Goal: Book appointment/travel/reservation

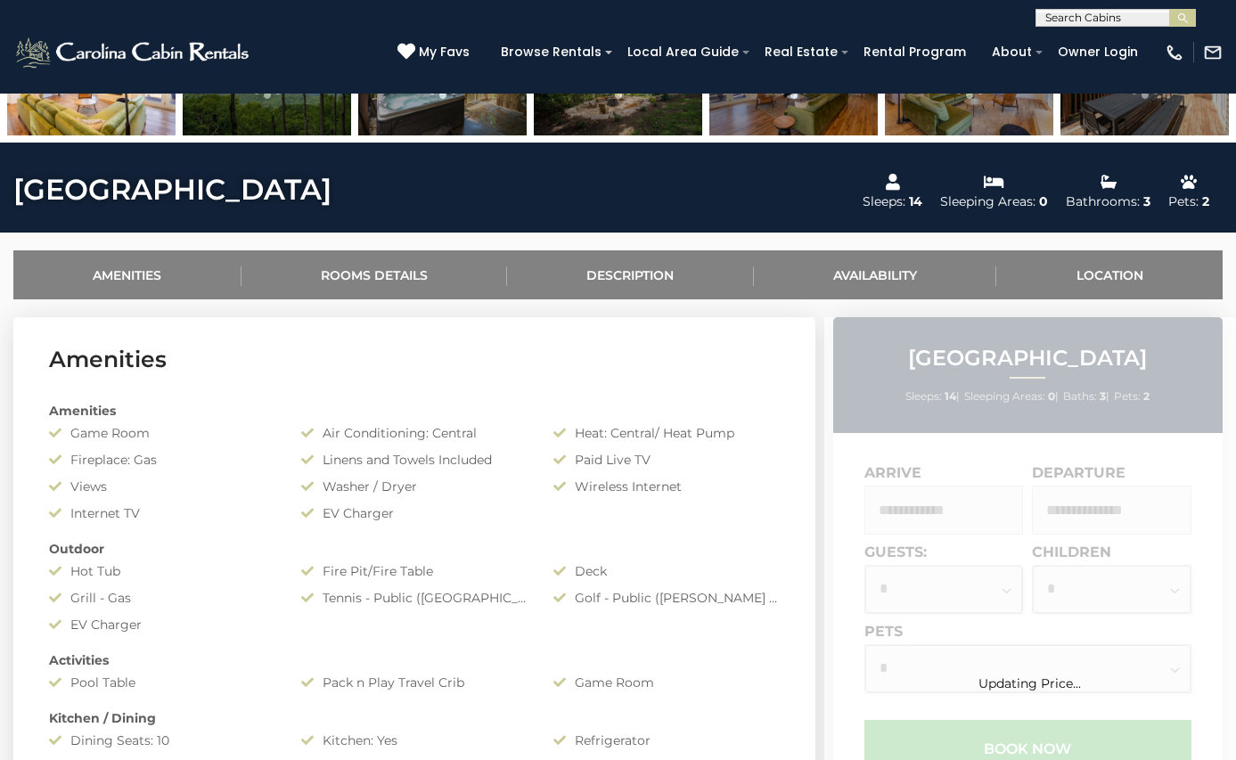
scroll to position [577, 0]
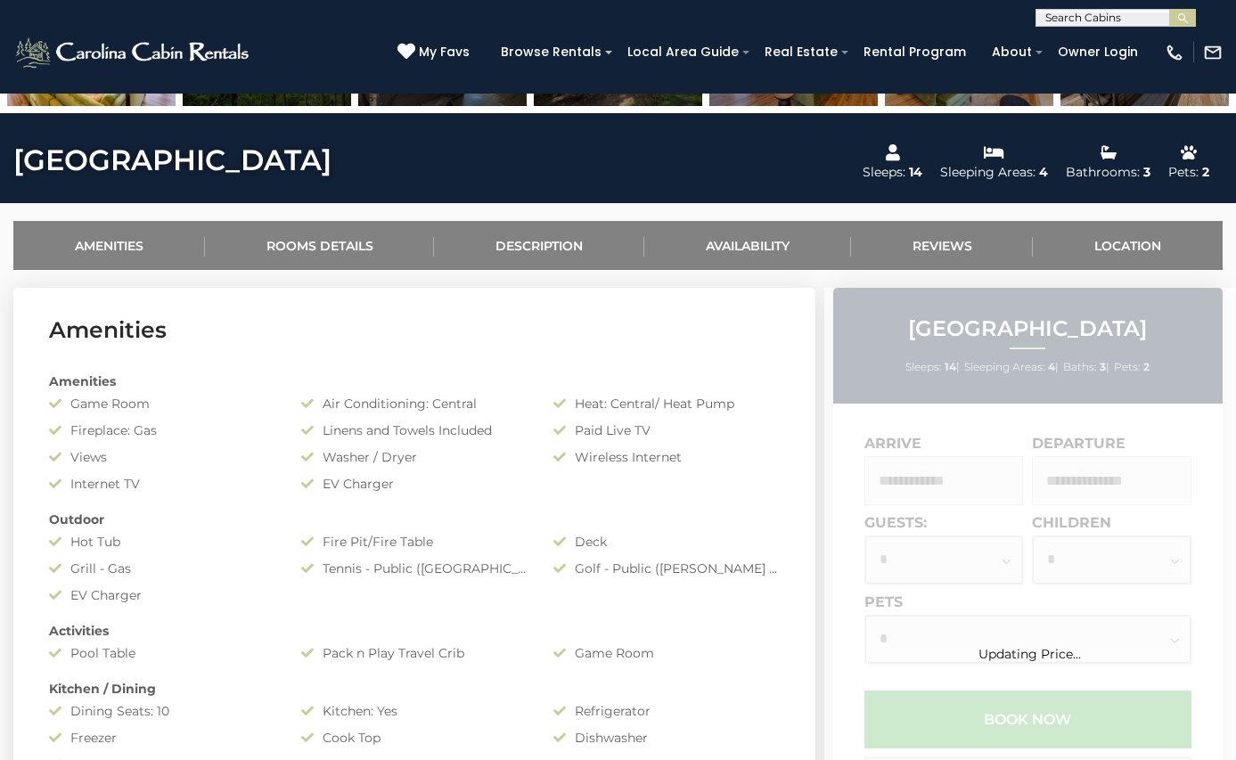
click at [922, 479] on div "Updating Price..." at bounding box center [1030, 626] width 412 height 677
click at [934, 478] on div "Updating Pricing and Availability..." at bounding box center [1030, 626] width 412 height 677
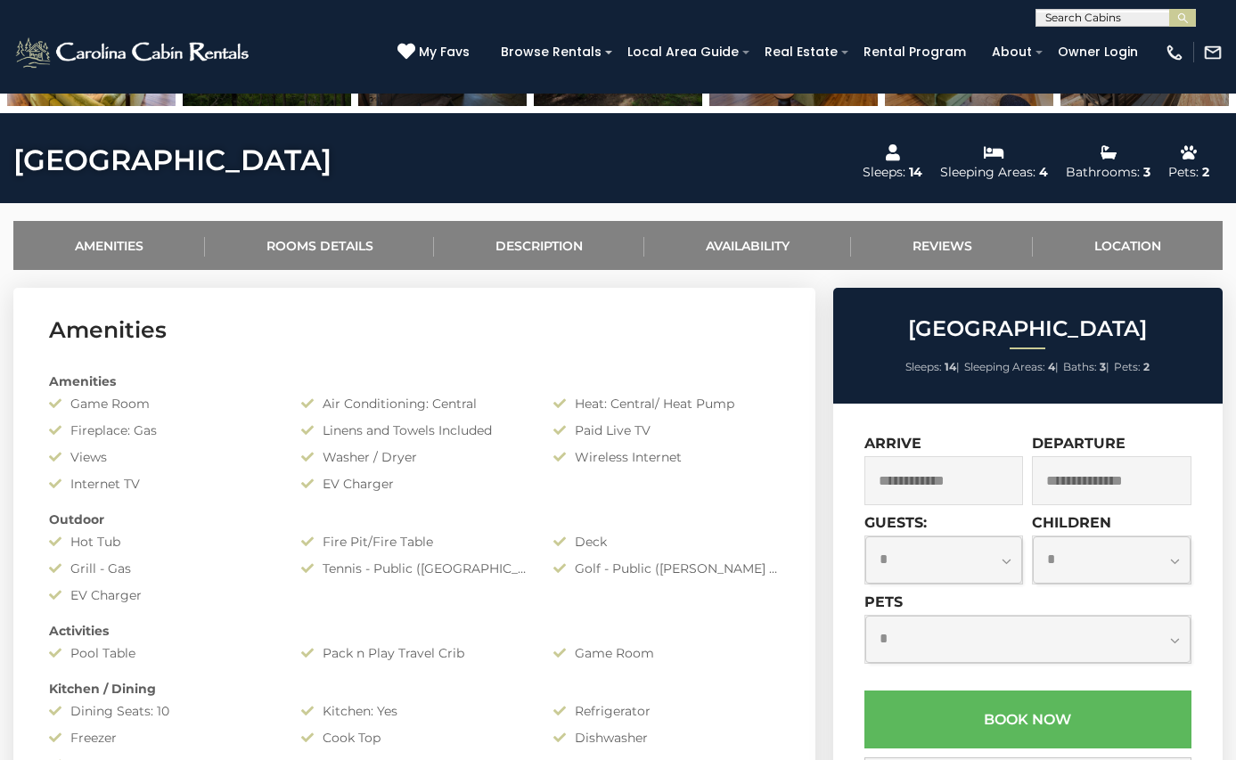
click at [914, 474] on input "text" at bounding box center [944, 480] width 160 height 49
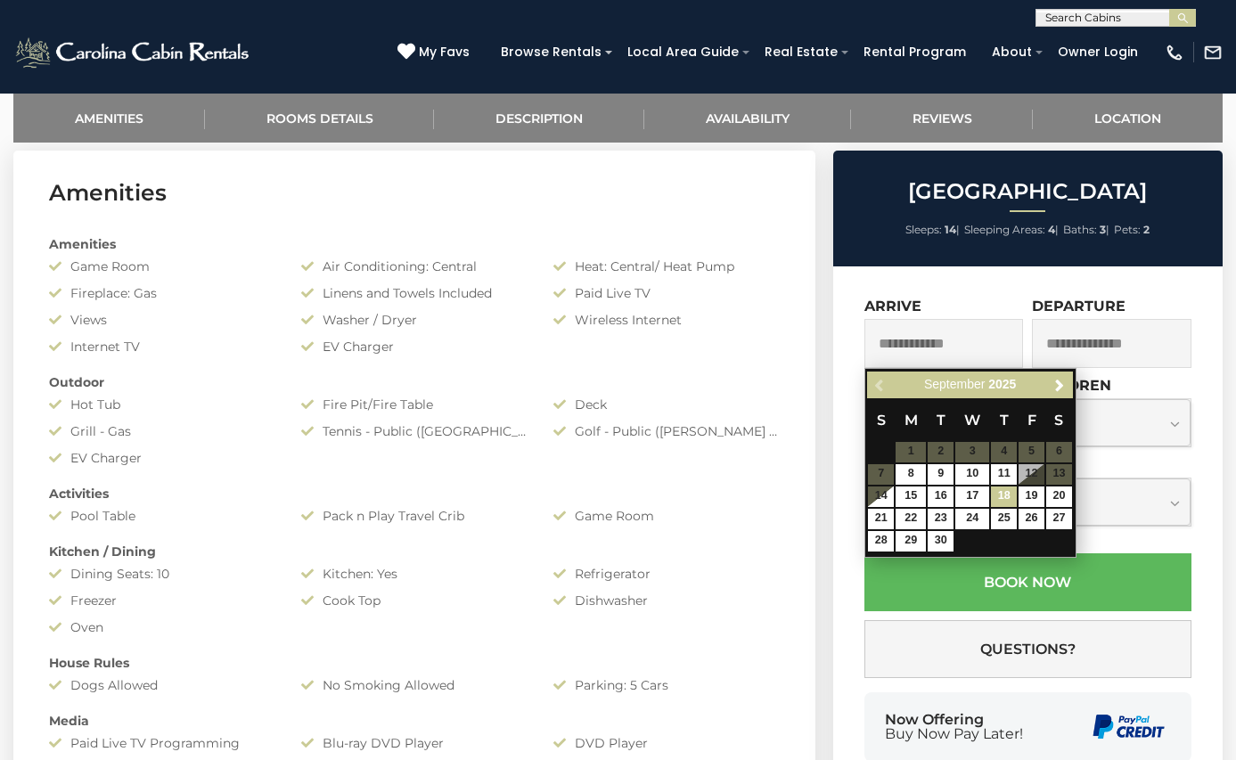
scroll to position [750, 0]
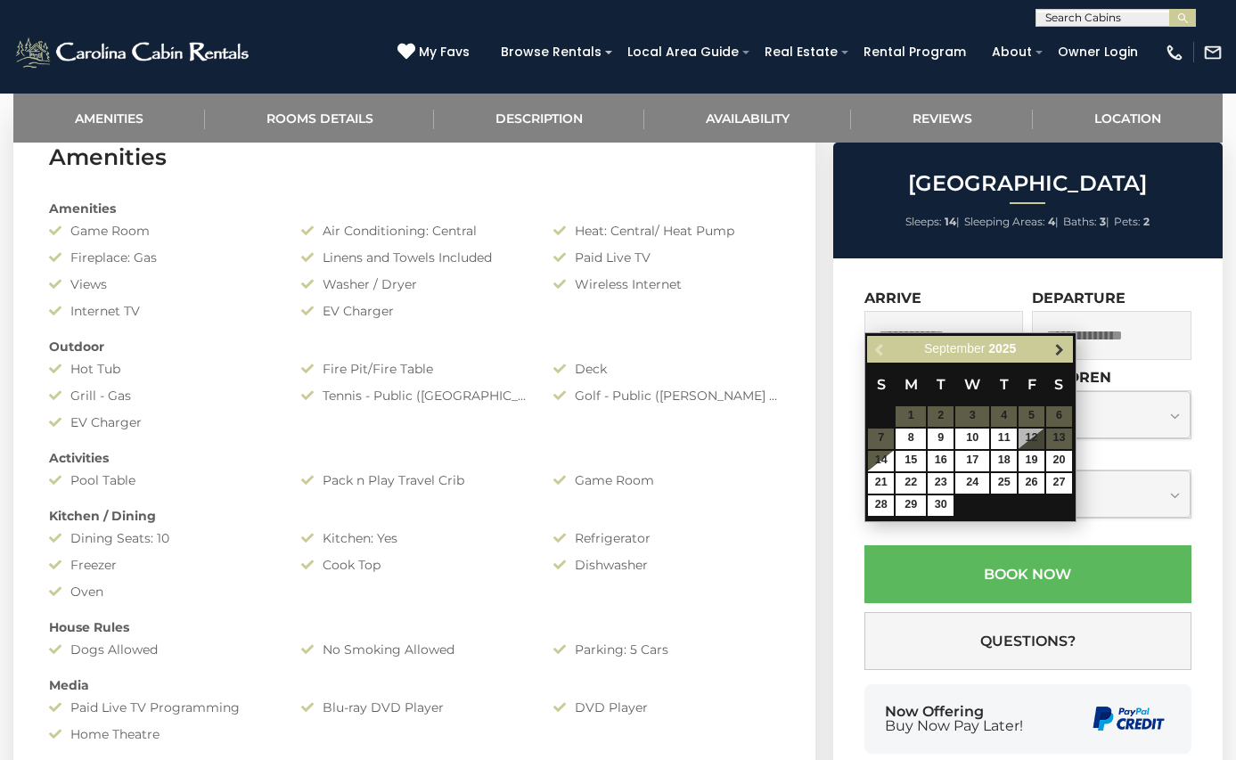
click at [1066, 348] on span "Next" at bounding box center [1059, 349] width 14 height 14
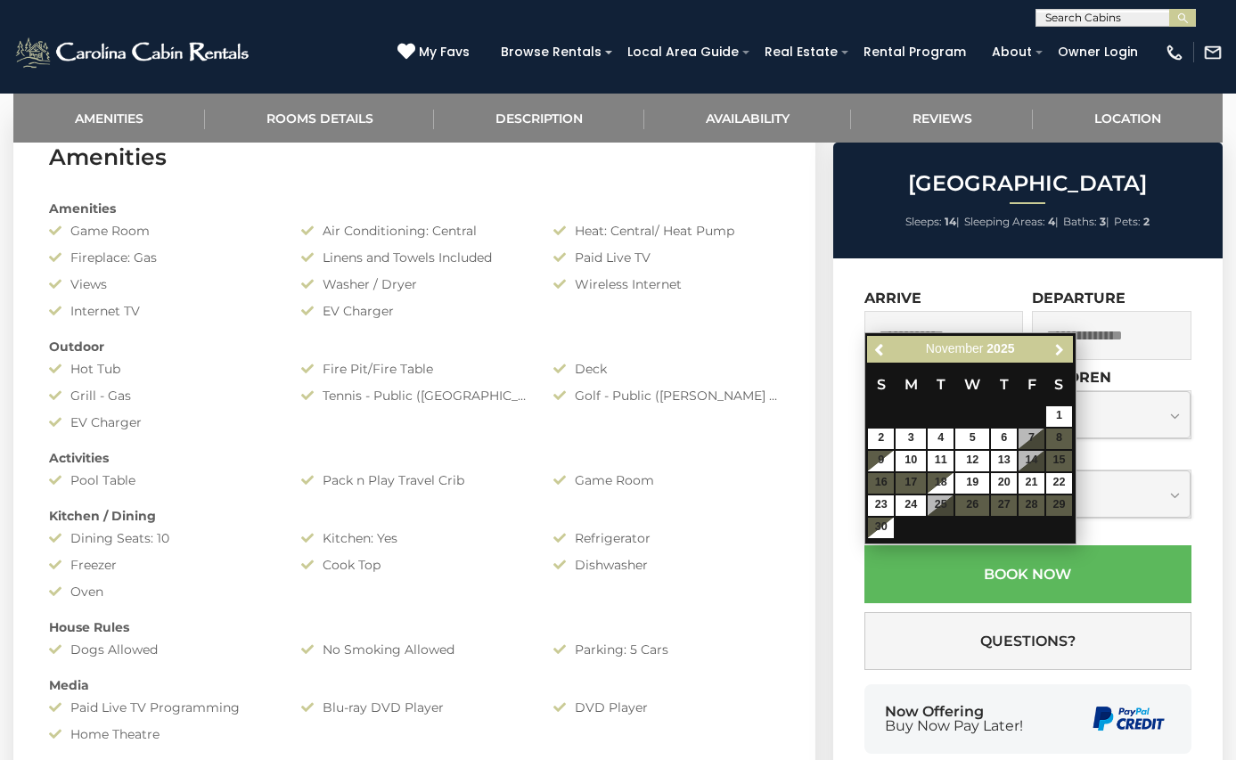
click at [1066, 348] on span "Next" at bounding box center [1059, 349] width 14 height 14
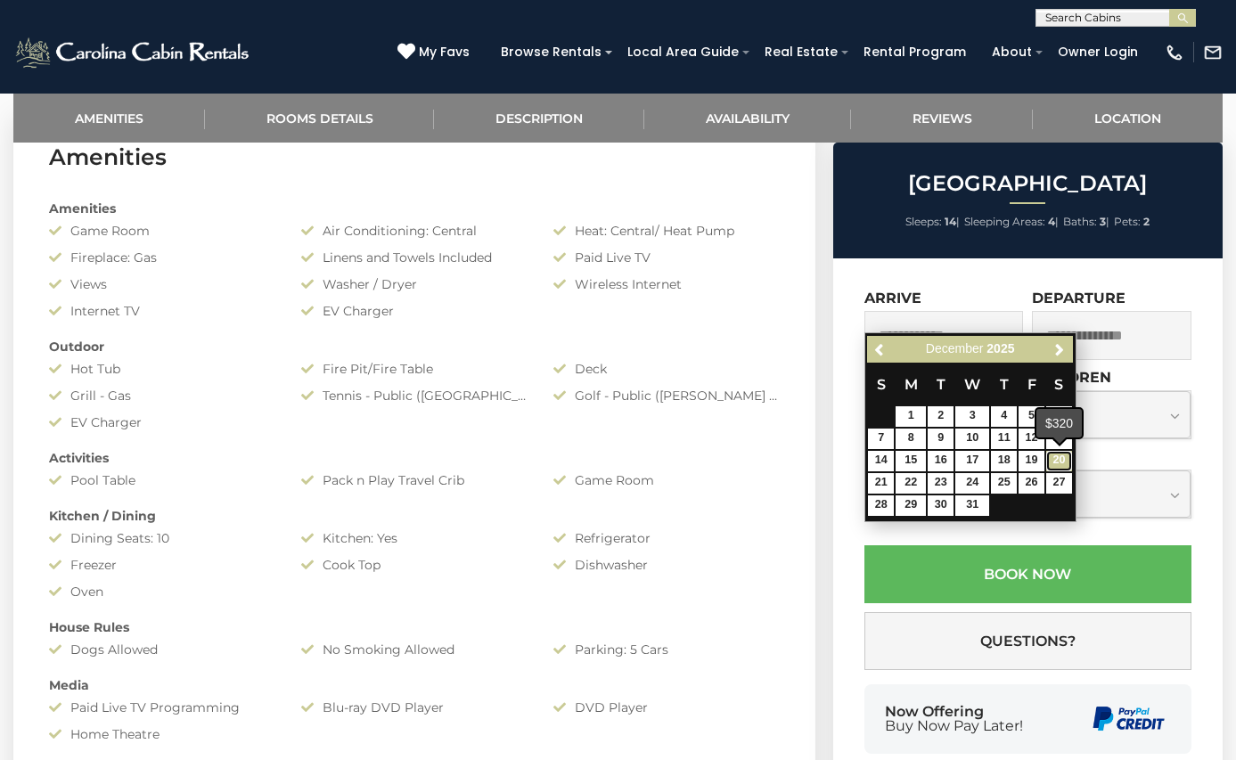
click at [1059, 467] on link "20" at bounding box center [1059, 461] width 26 height 20
type input "**********"
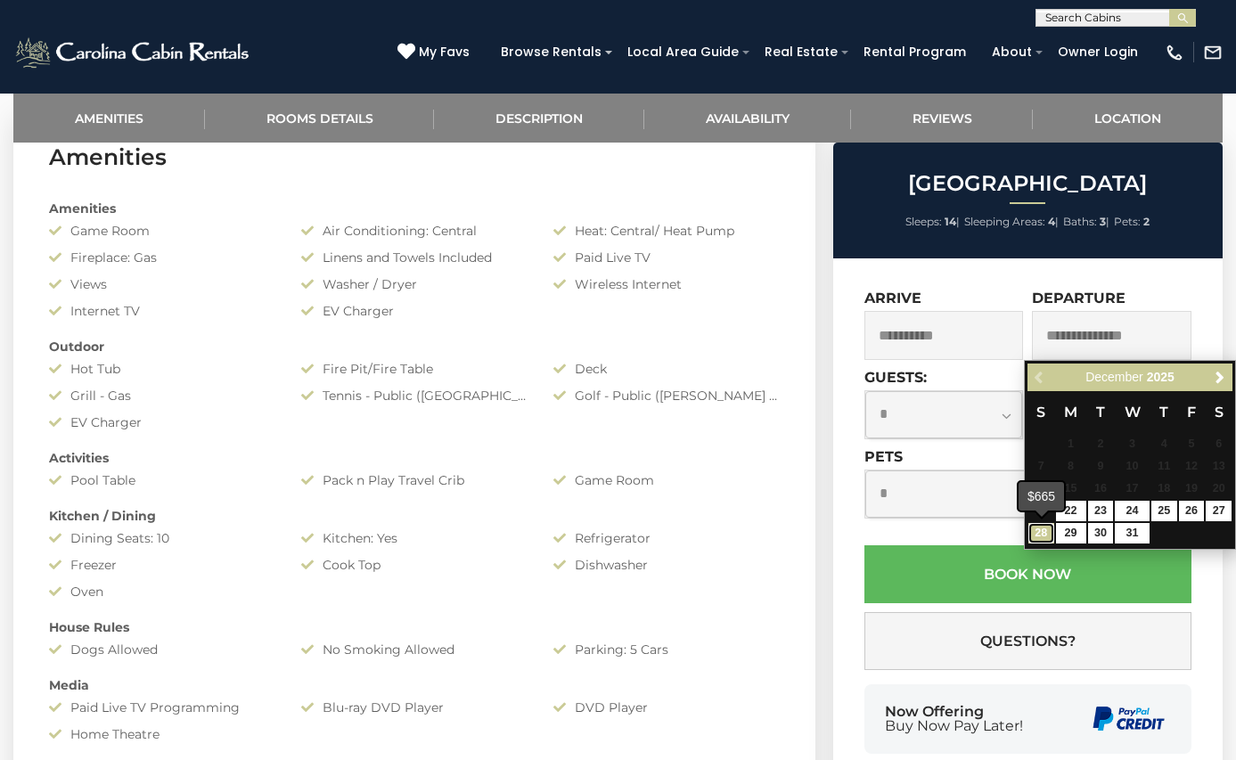
click at [1047, 540] on link "28" at bounding box center [1041, 533] width 26 height 20
type input "**********"
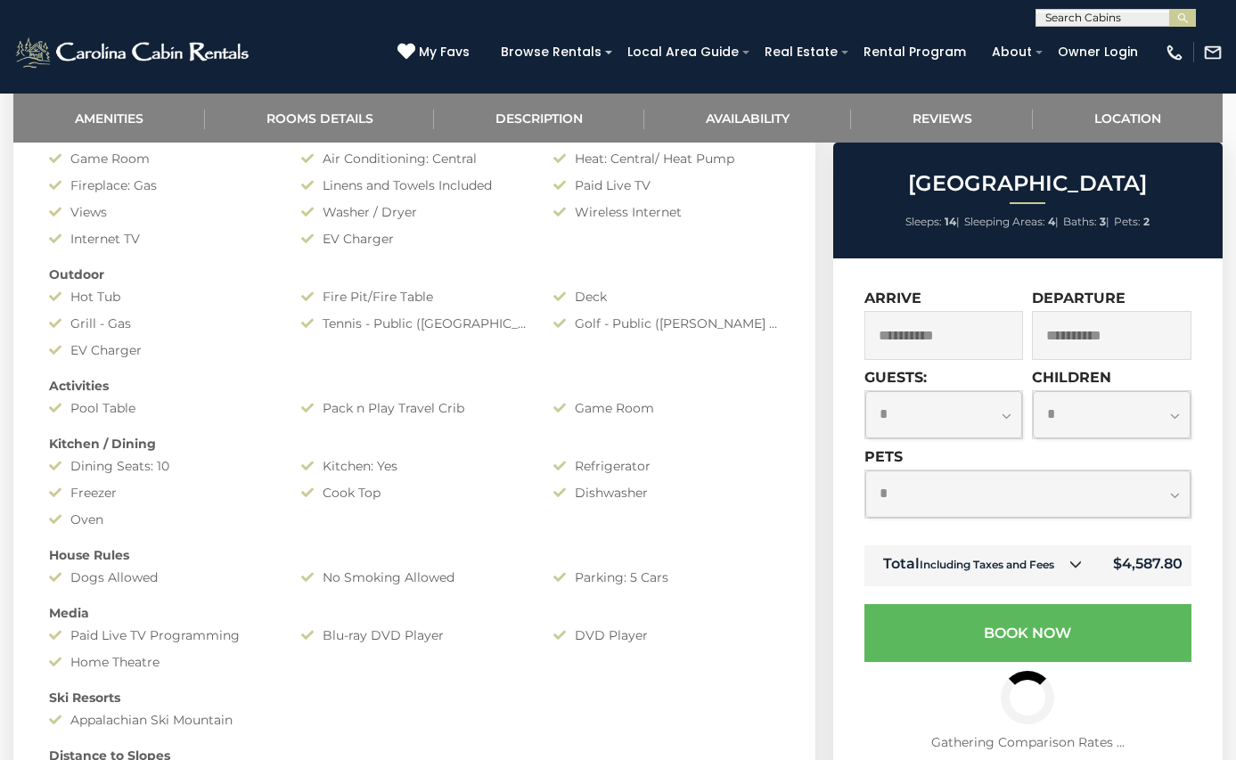
scroll to position [812, 0]
